Goal: Transaction & Acquisition: Book appointment/travel/reservation

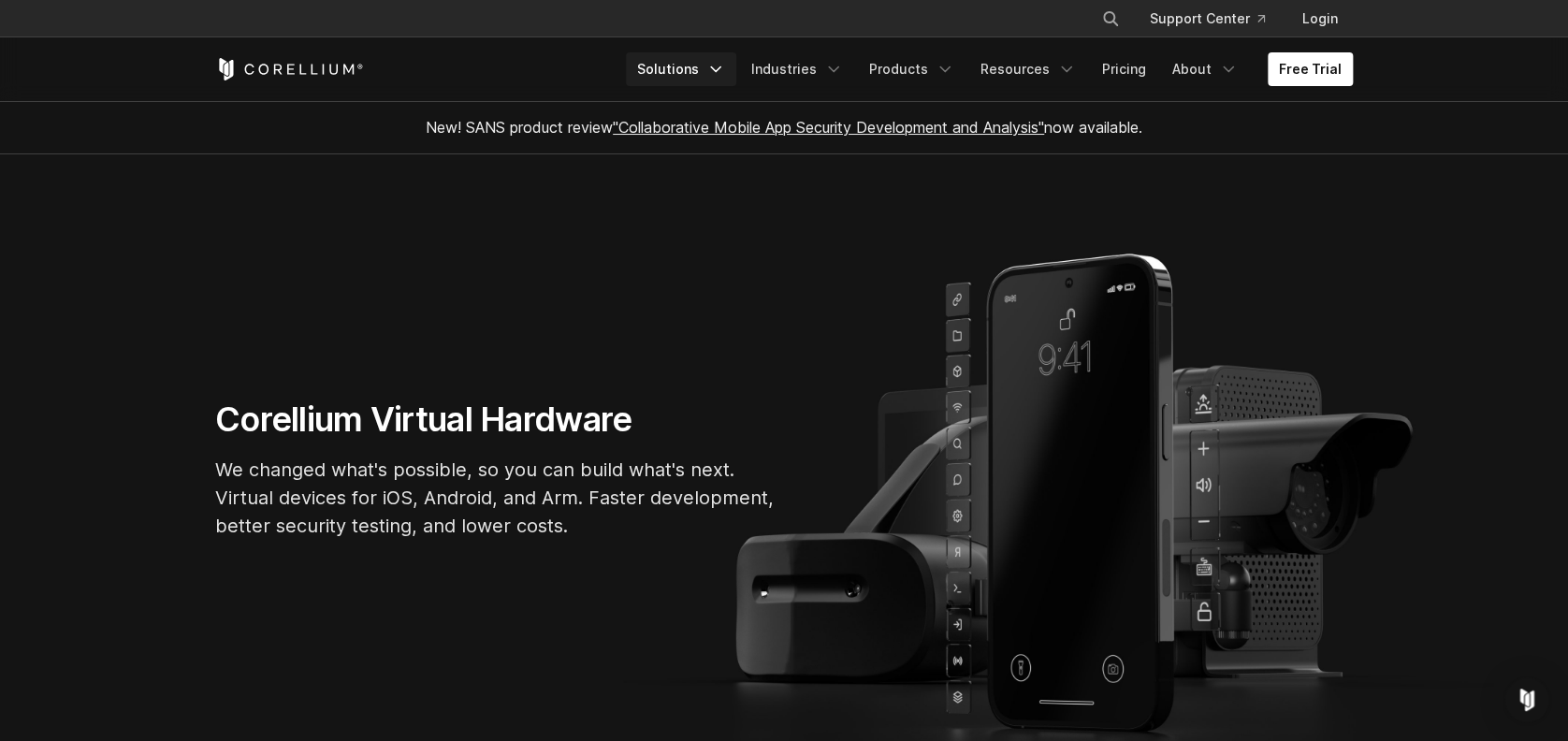
click at [714, 70] on link "Solutions" at bounding box center [680, 69] width 110 height 34
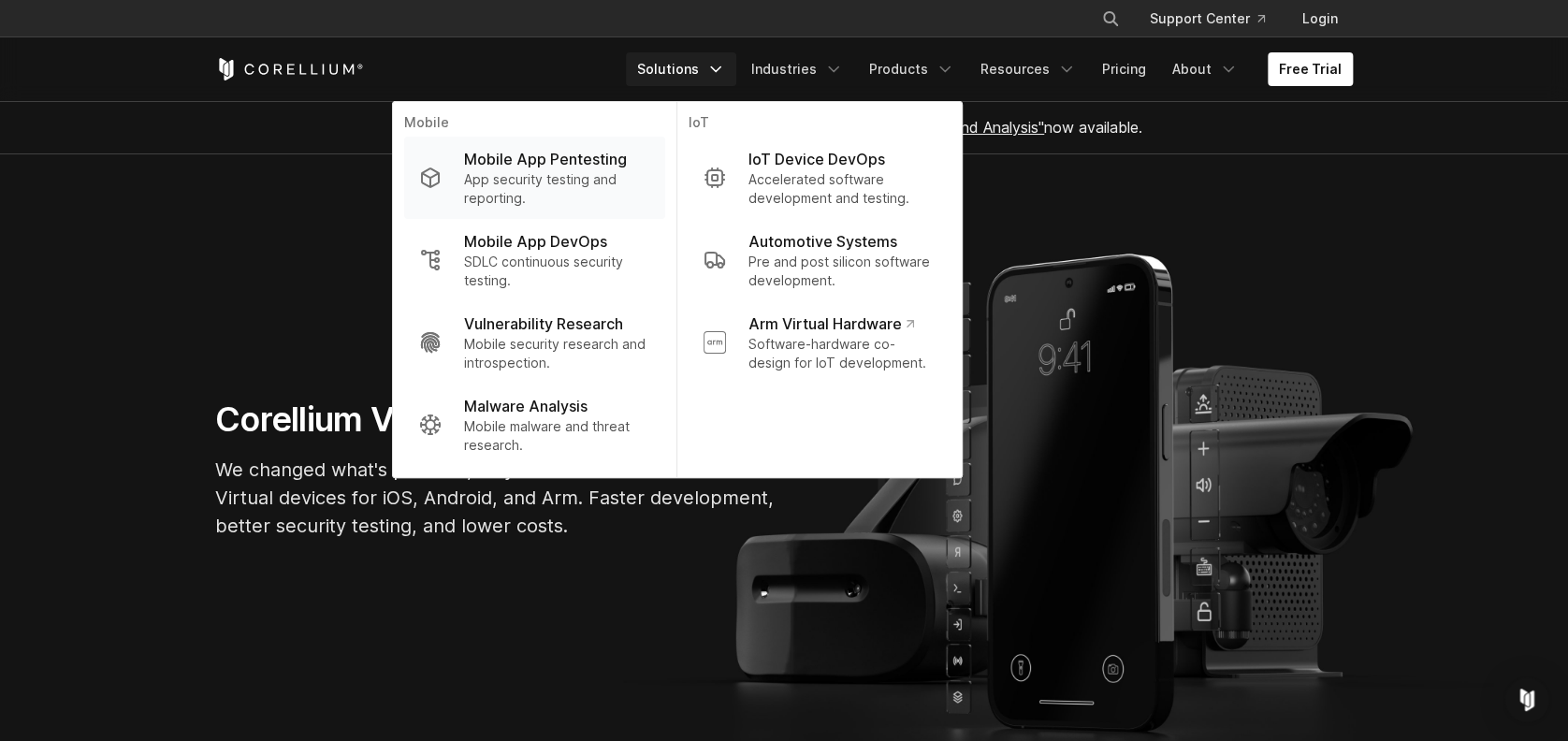
click at [556, 165] on p "Mobile App Pentesting" at bounding box center [545, 158] width 163 height 22
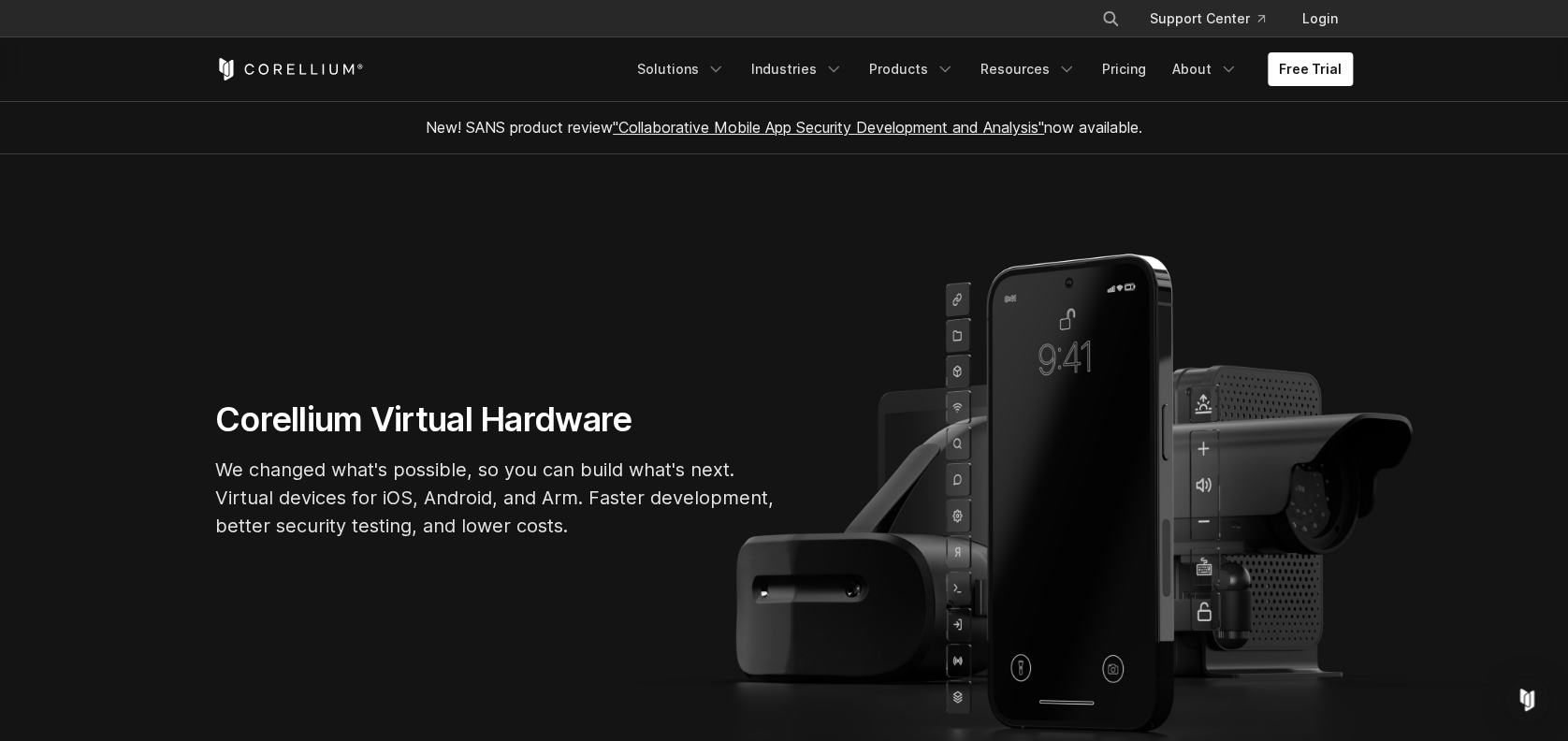
scroll to position [236, 0]
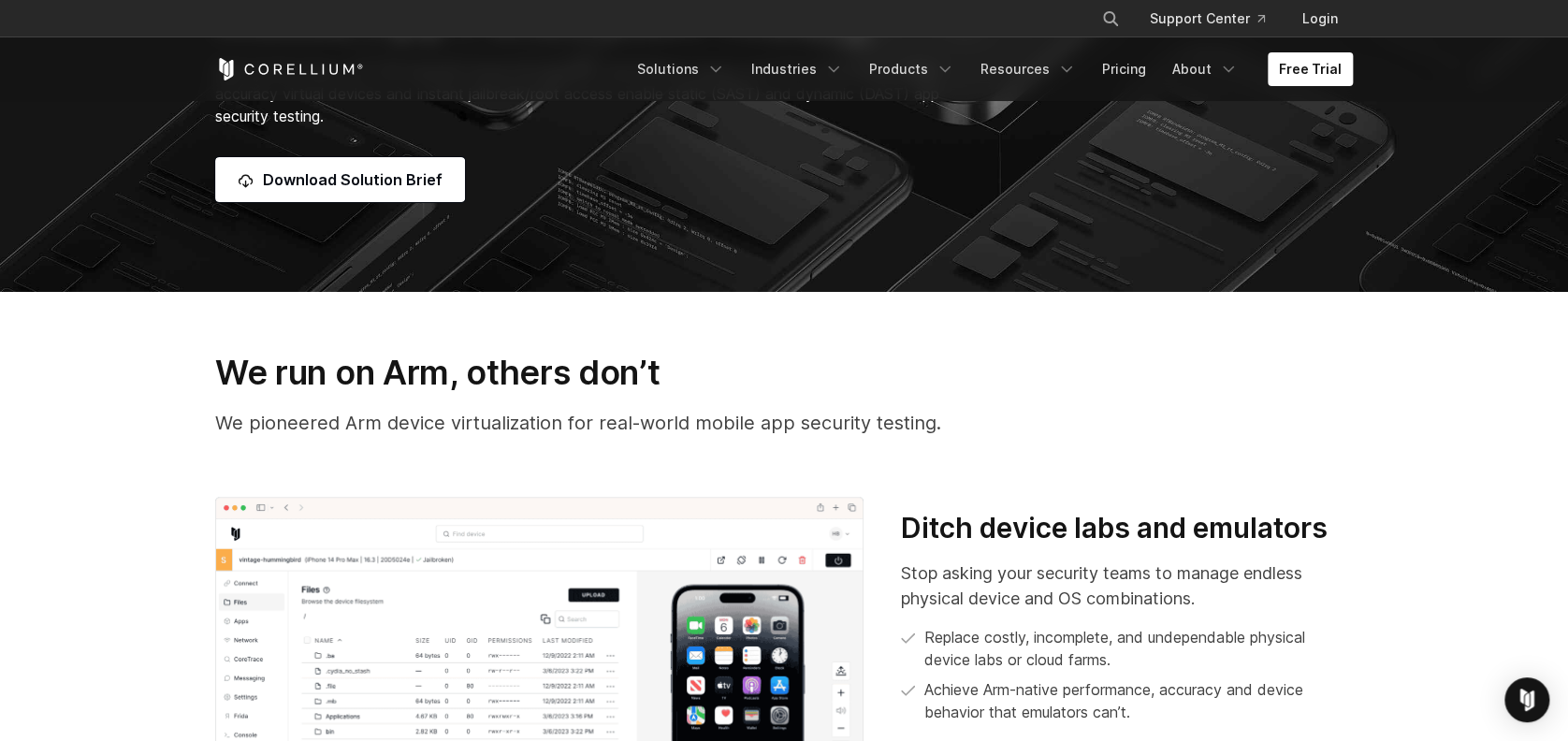
scroll to position [374, 0]
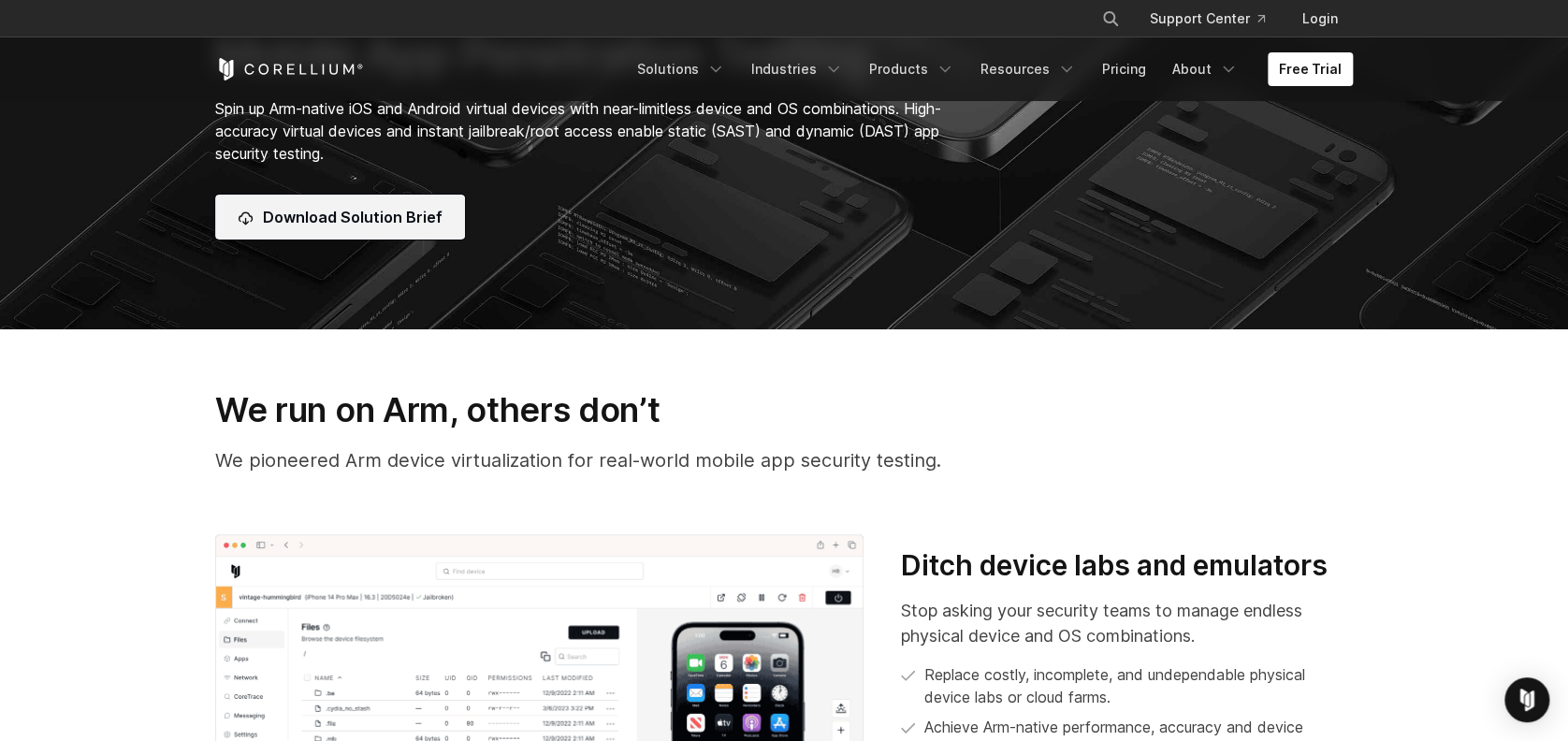
click at [377, 213] on span "Download Solution Brief" at bounding box center [352, 216] width 180 height 22
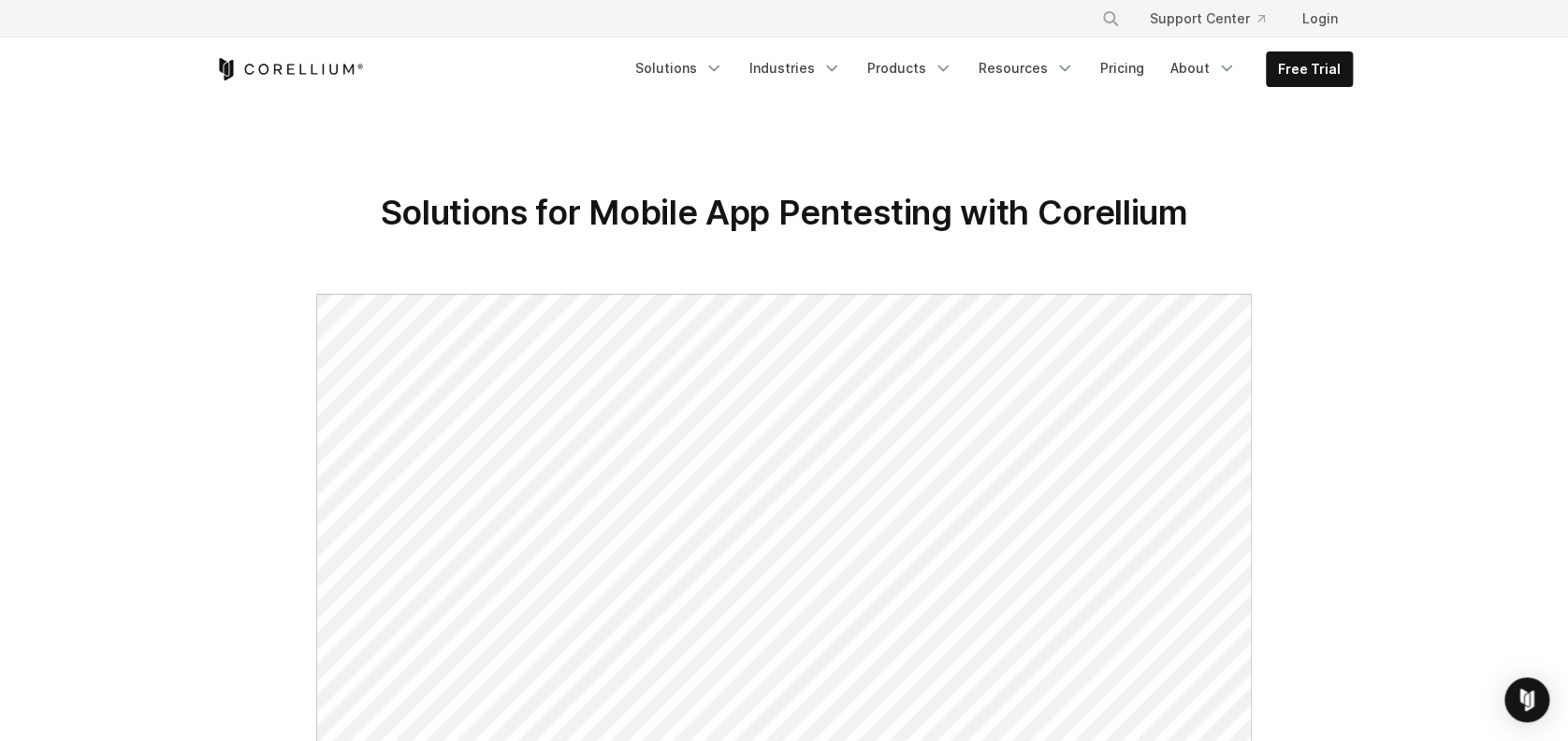
click at [1312, 75] on link "Free Trial" at bounding box center [1308, 69] width 85 height 34
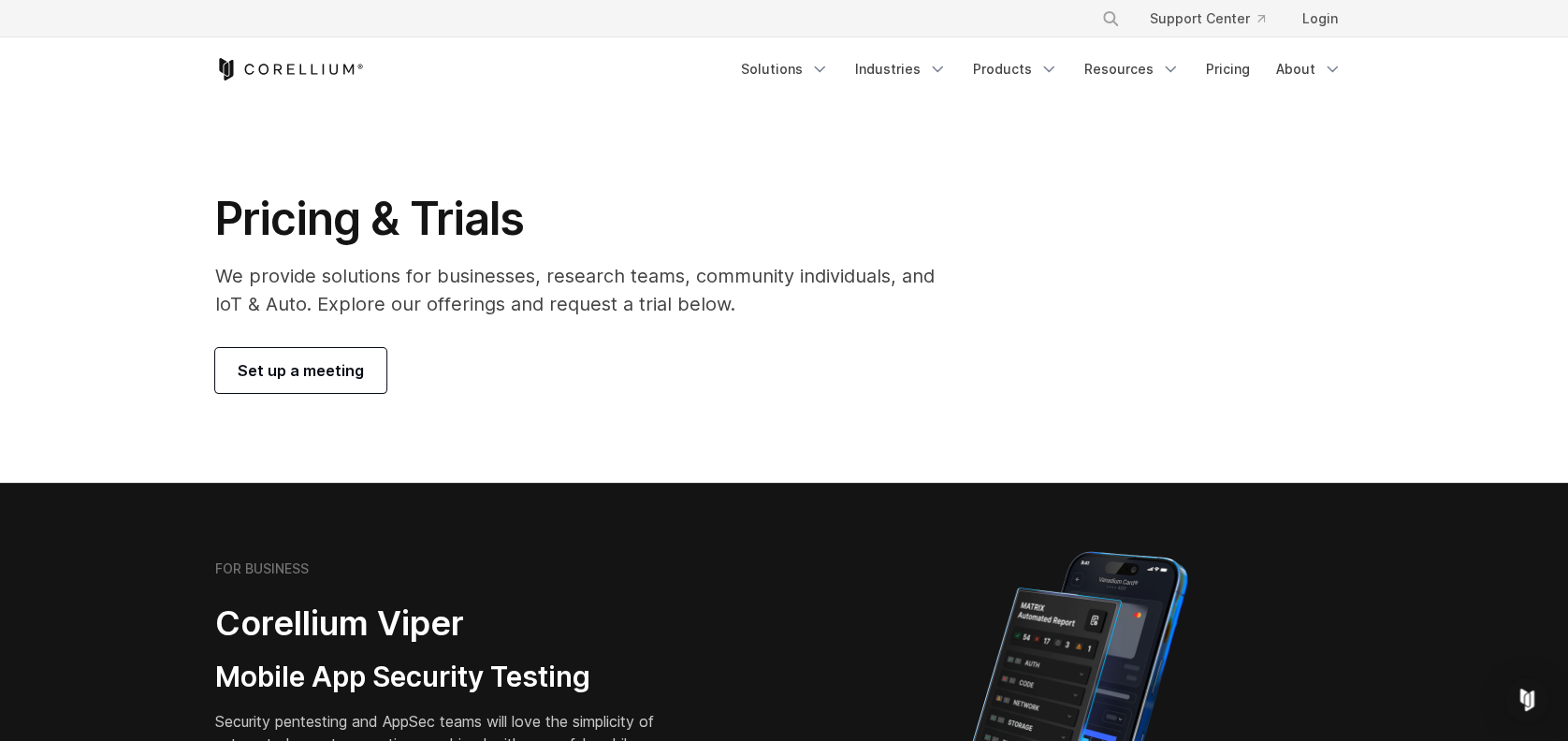
click at [296, 353] on link "Set up a meeting" at bounding box center [301, 370] width 171 height 45
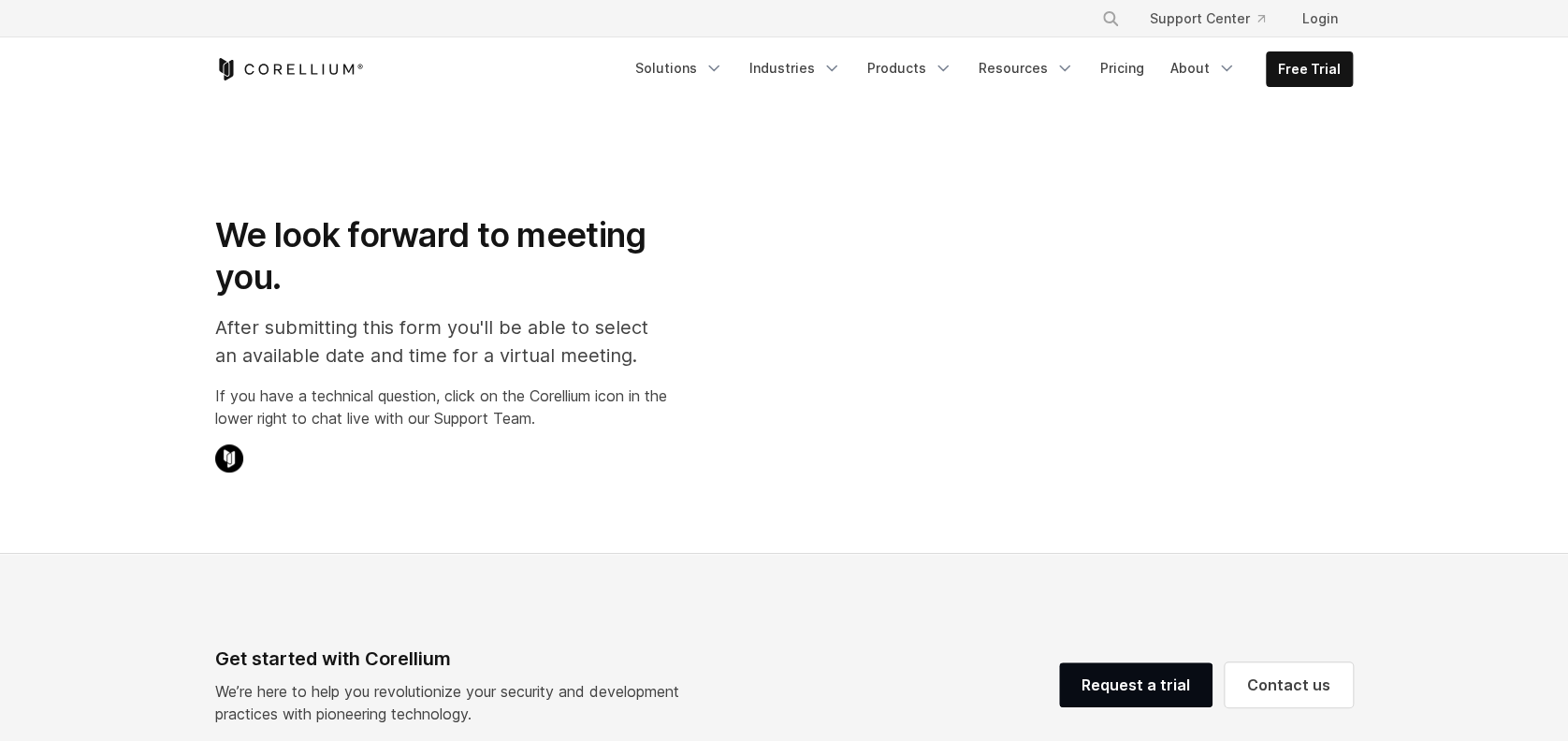
select select "**"
